Goal: Find specific page/section: Find specific page/section

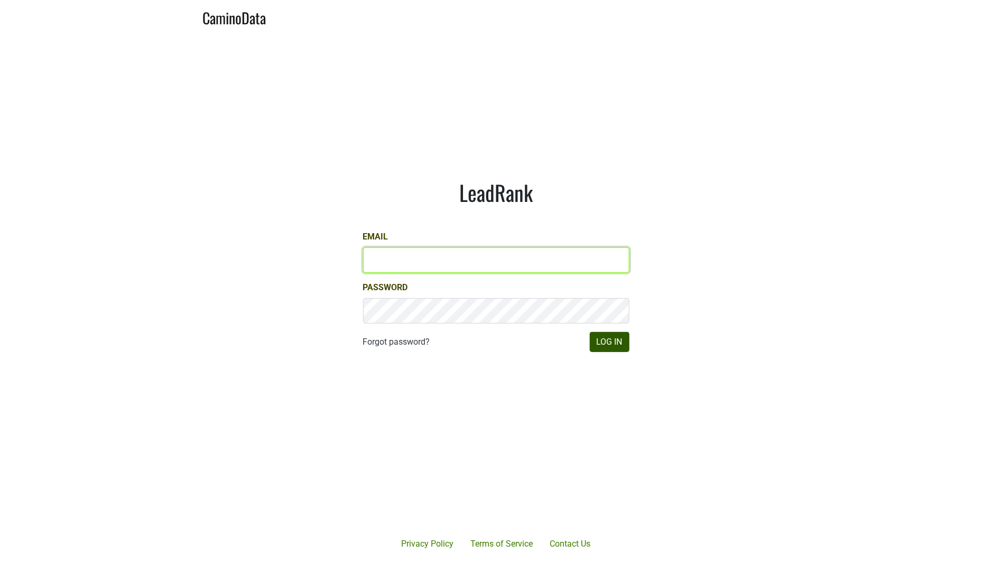
type input "[EMAIL_ADDRESS][DOMAIN_NAME]"
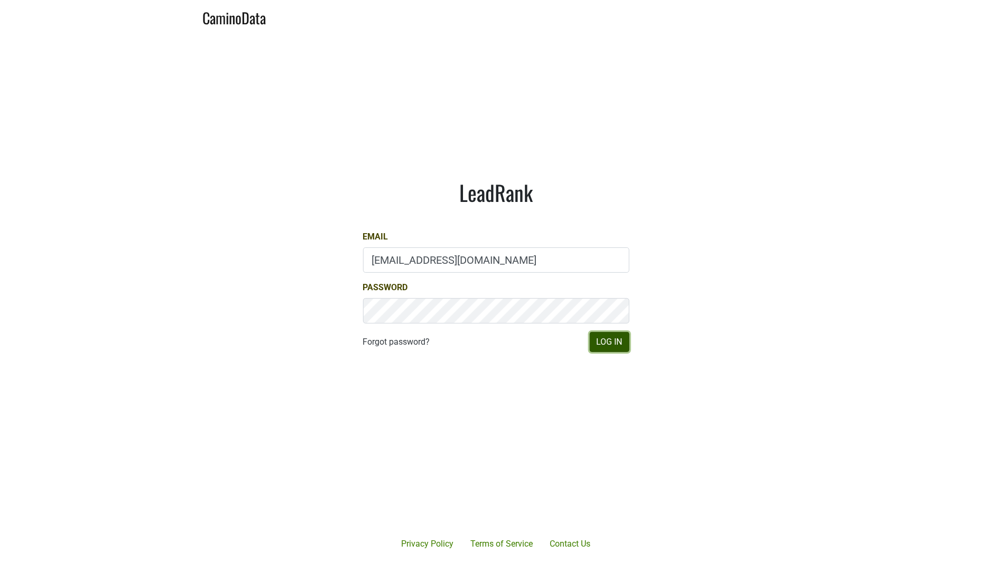
click at [620, 341] on button "Log In" at bounding box center [610, 342] width 40 height 20
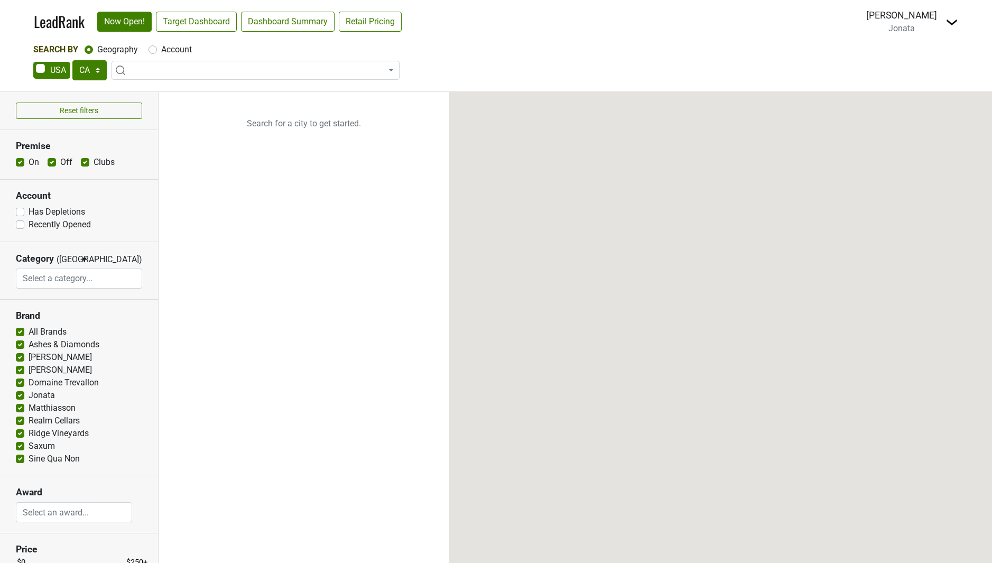
select select "CA"
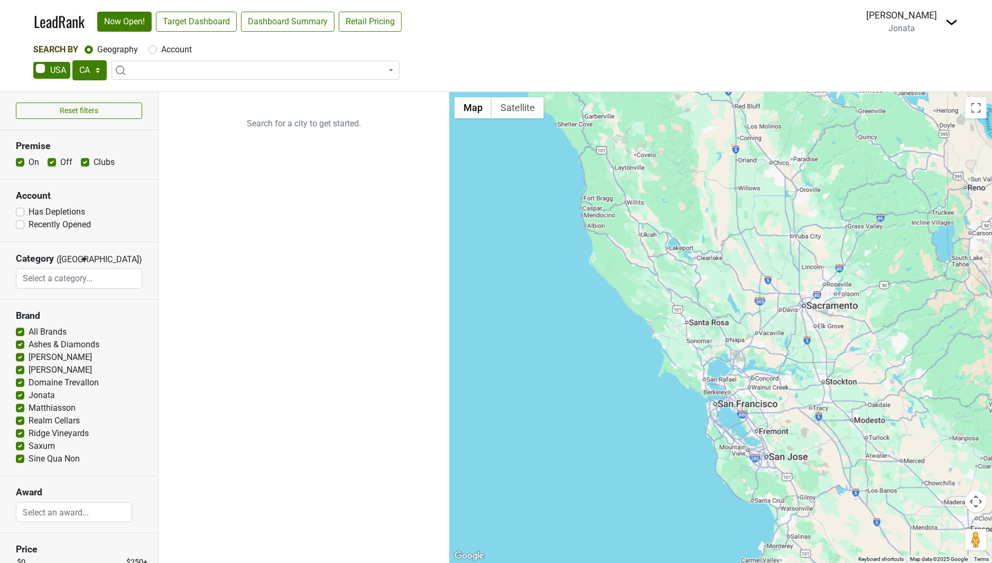
click at [149, 67] on span at bounding box center [256, 70] width 288 height 19
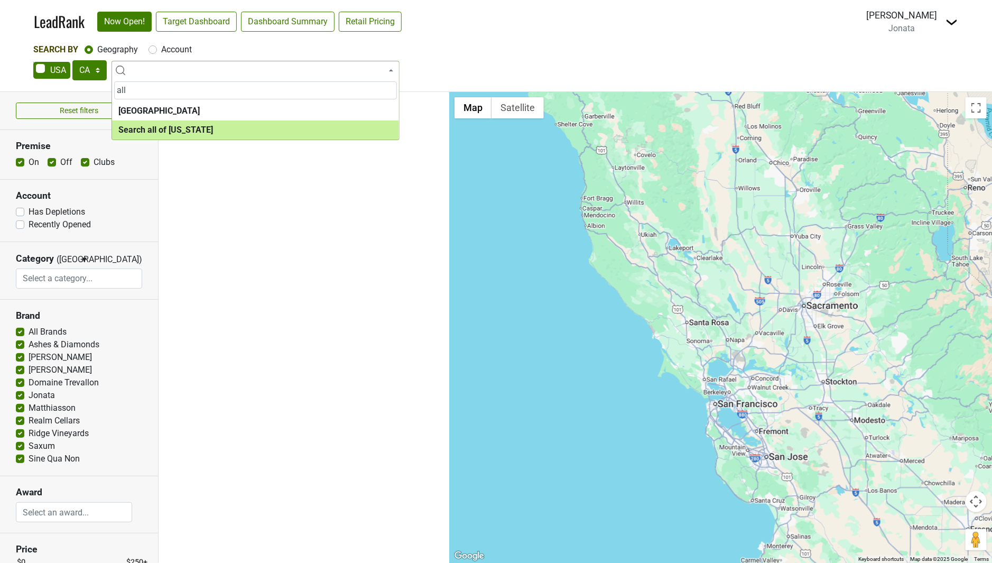
type input "all"
select select "ALL_CA"
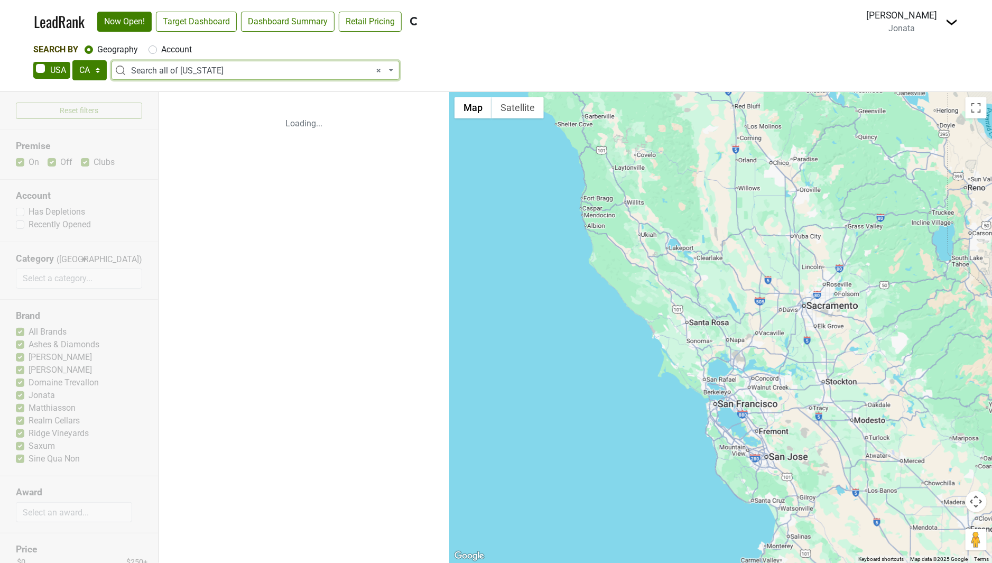
click at [940, 20] on div "Drew Stapp Jonata Switch to The Hilt Switch to The Paring" at bounding box center [912, 21] width 92 height 26
click at [947, 20] on img at bounding box center [952, 22] width 13 height 13
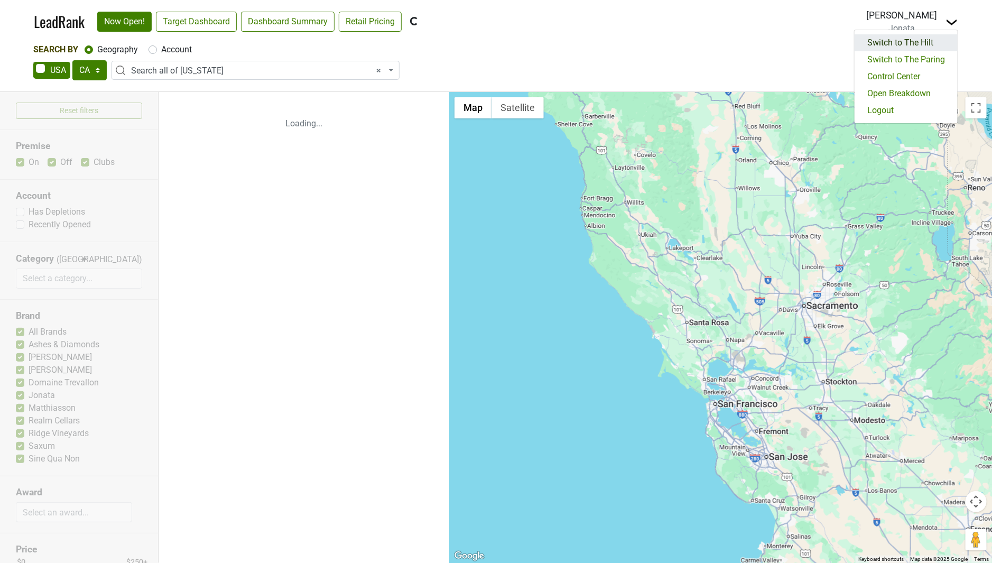
click at [917, 39] on link "Switch to The Hilt" at bounding box center [906, 42] width 103 height 17
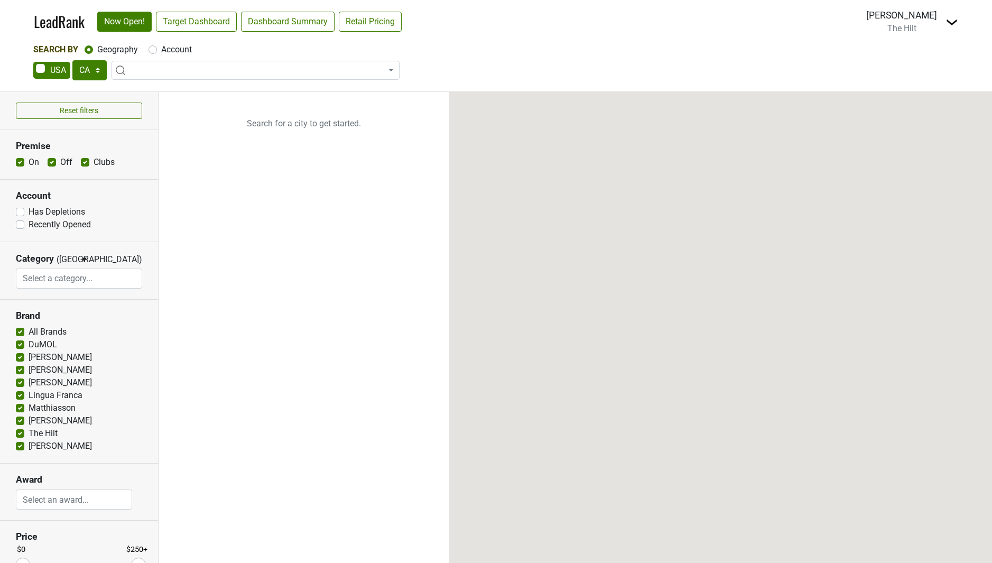
select select "CA"
select select
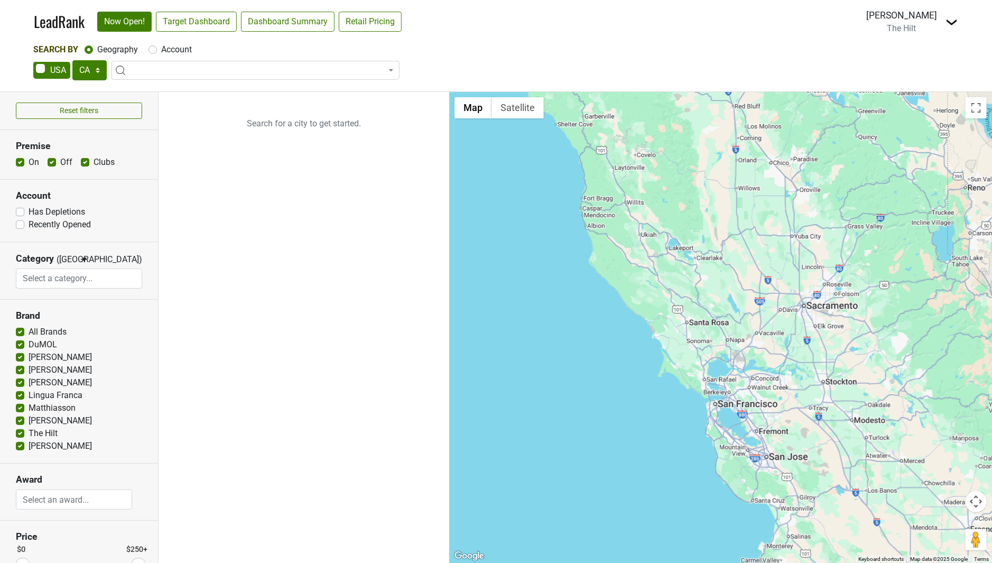
click at [40, 69] on span at bounding box center [51, 70] width 37 height 17
click at [34, 62] on input "checkbox" at bounding box center [33, 62] width 1 height 1
checkbox input "true"
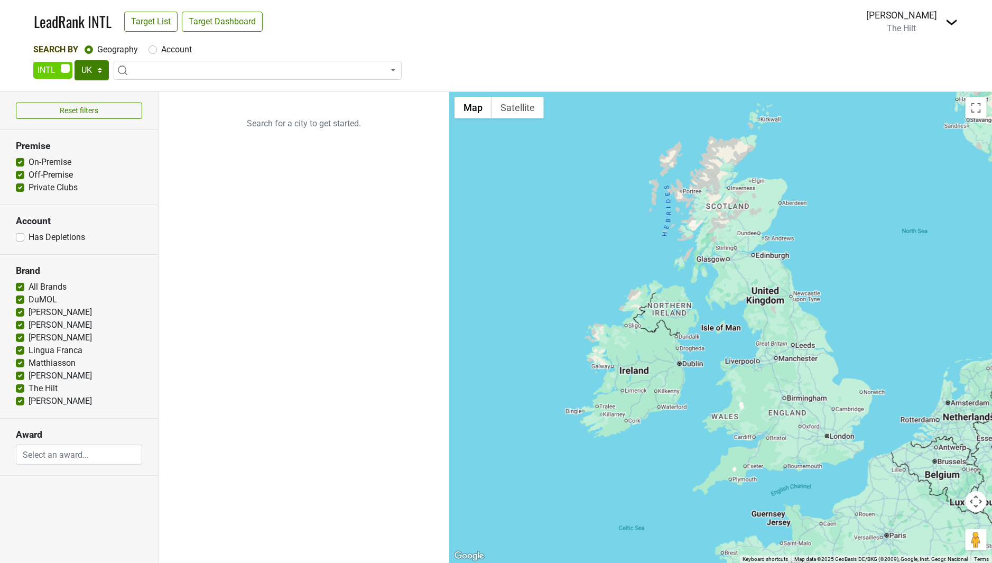
click at [67, 70] on span at bounding box center [52, 70] width 39 height 17
click at [34, 62] on input "checkbox" at bounding box center [33, 62] width 1 height 1
checkbox input "false"
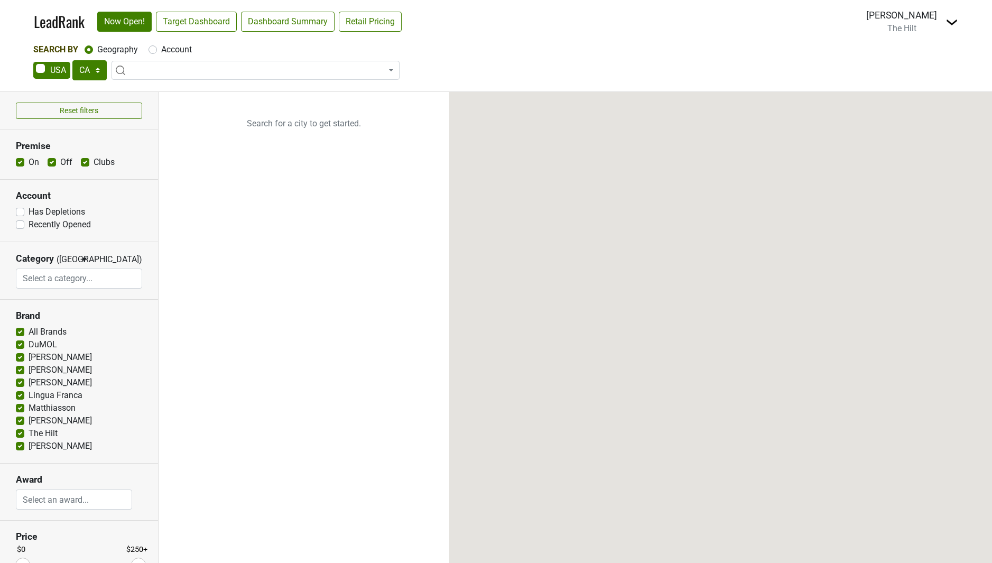
select select "CA"
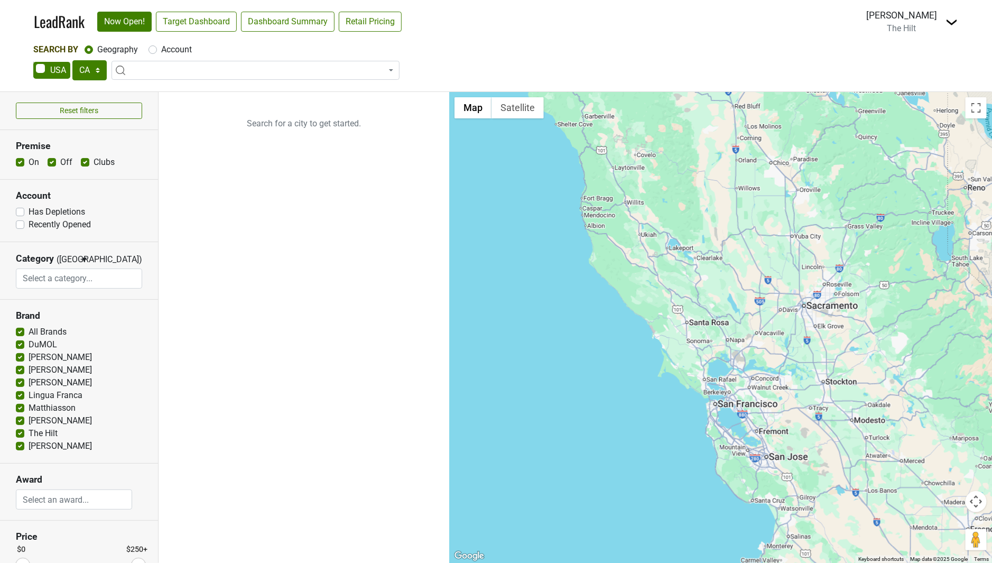
click at [136, 69] on span at bounding box center [256, 70] width 288 height 19
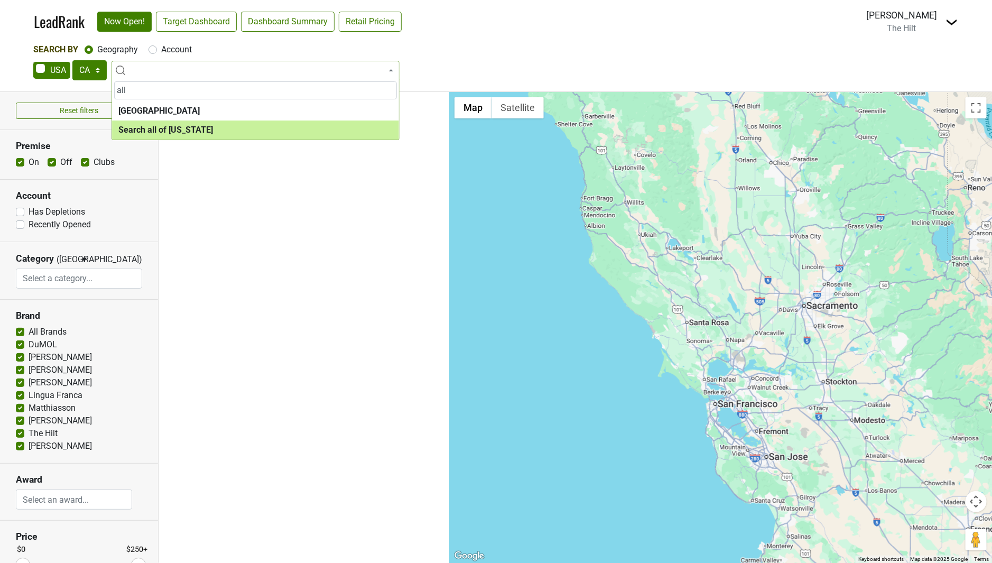
type input "all"
select select "ALL_CA"
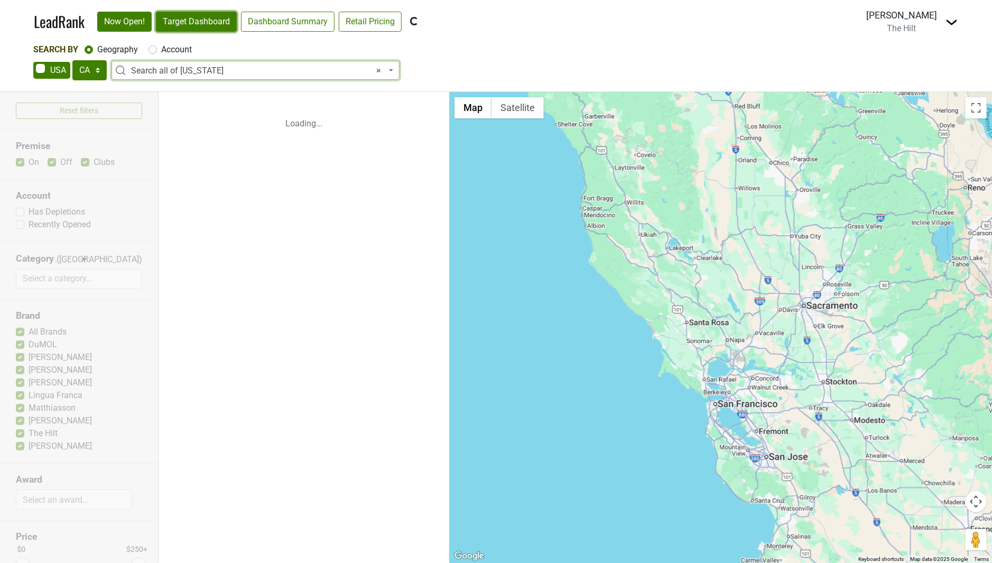
click at [213, 24] on link "Target Dashboard" at bounding box center [196, 22] width 81 height 20
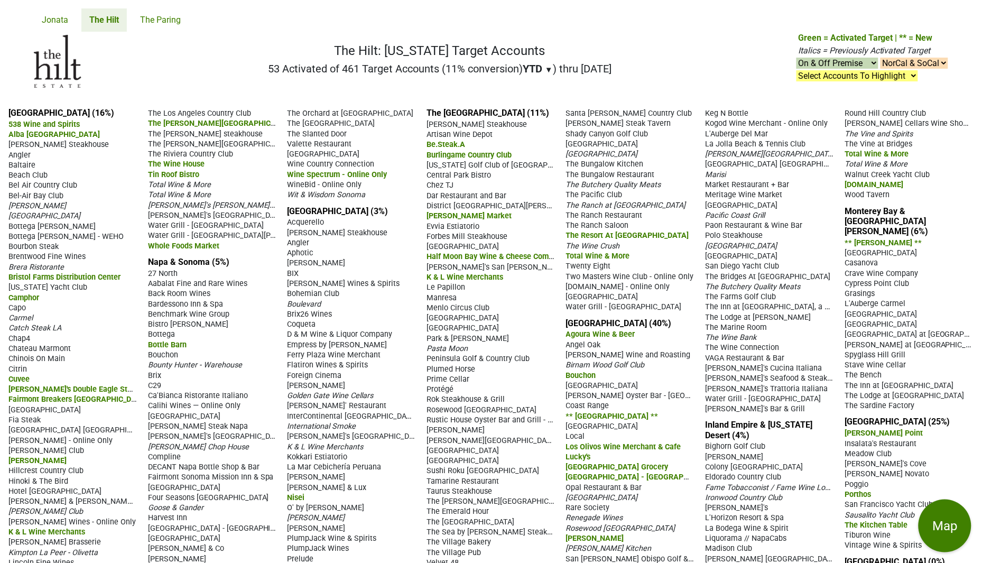
drag, startPoint x: 262, startPoint y: 68, endPoint x: 620, endPoint y: 73, distance: 357.9
click at [620, 73] on nav "The Hilt: [US_STATE] Target Accounts 53 Activated of 461 Target Accounts (11% c…" at bounding box center [490, 66] width 931 height 68
drag, startPoint x: 620, startPoint y: 73, endPoint x: 578, endPoint y: 40, distance: 53.8
click at [580, 39] on nav "The Hilt: [US_STATE] Target Accounts 53 Activated of 461 Target Accounts (11% c…" at bounding box center [490, 66] width 931 height 68
drag, startPoint x: 262, startPoint y: 67, endPoint x: 350, endPoint y: 71, distance: 88.4
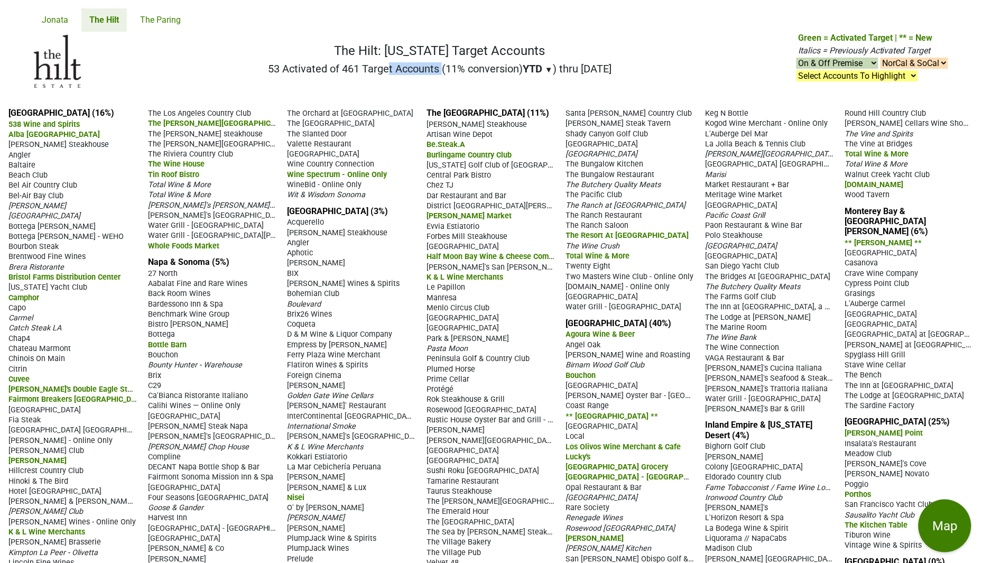
click at [350, 71] on h2 "53 Activated of 461 Target Accounts (11% conversion) YTD ▼ YTD LTM ) thru [DATE]" at bounding box center [440, 68] width 344 height 13
